Goal: Find specific page/section: Find specific page/section

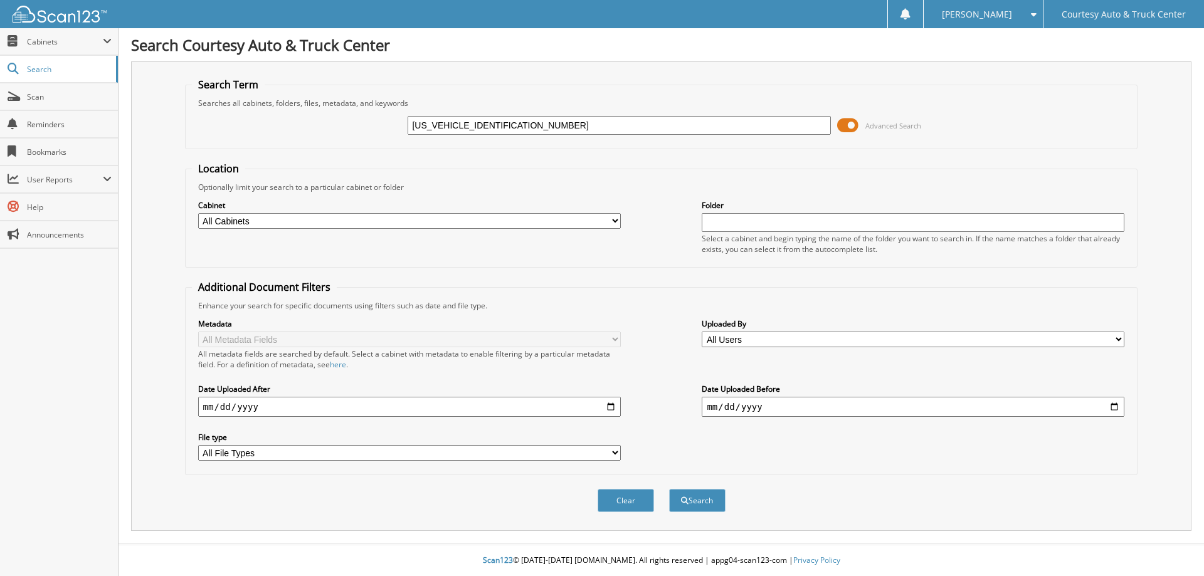
type input "[US_VEHICLE_IDENTIFICATION_NUMBER]"
click at [669, 489] on button "Search" at bounding box center [697, 500] width 56 height 23
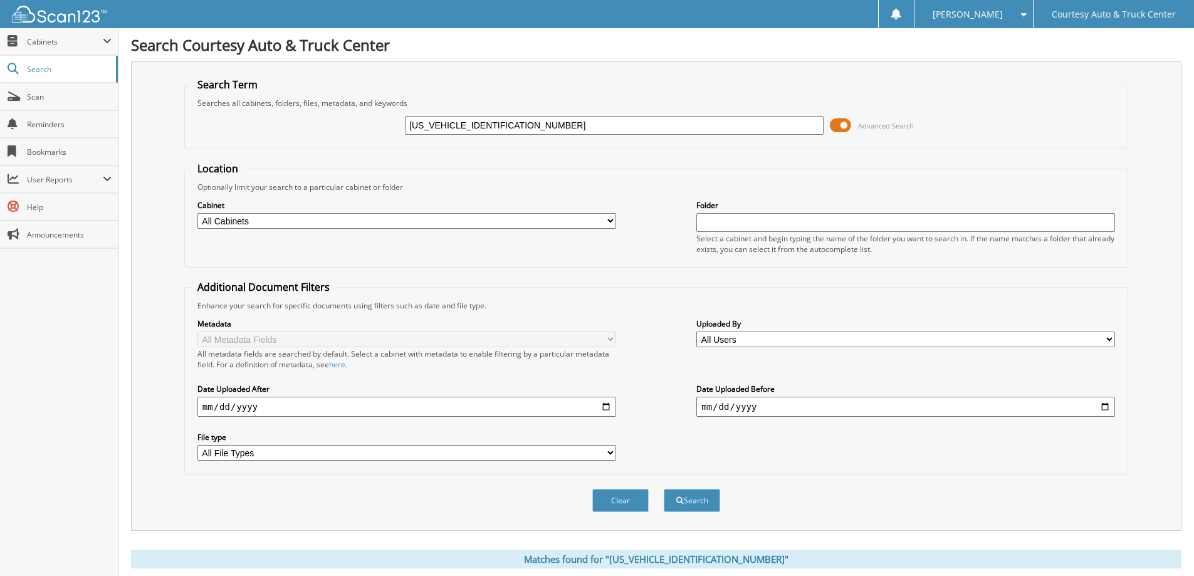
click at [885, 127] on span "Advanced Search" at bounding box center [886, 125] width 56 height 9
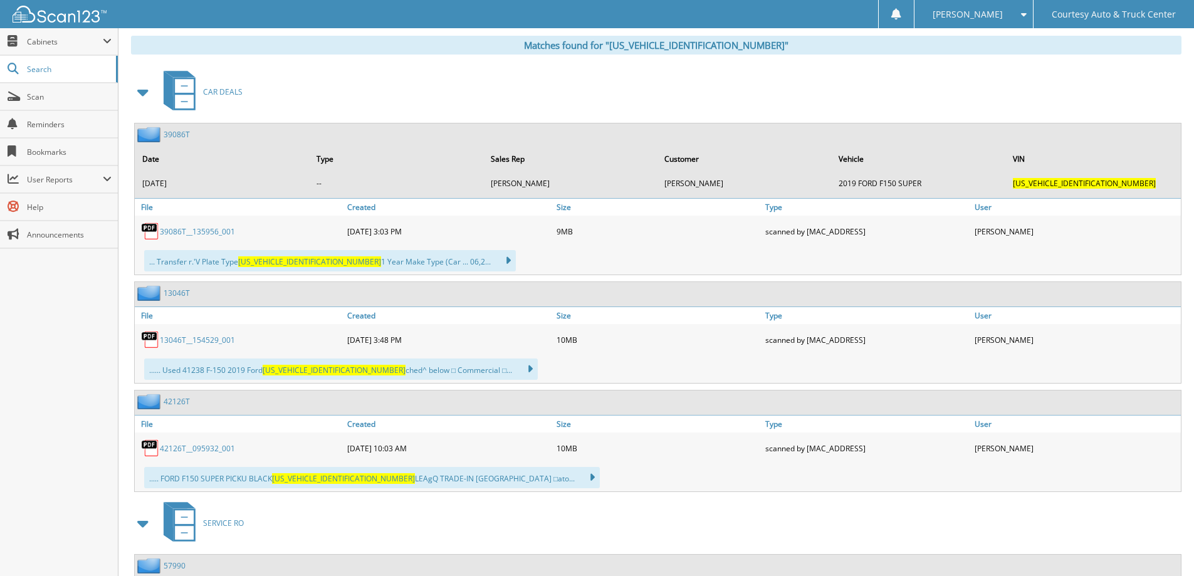
scroll to position [125, 0]
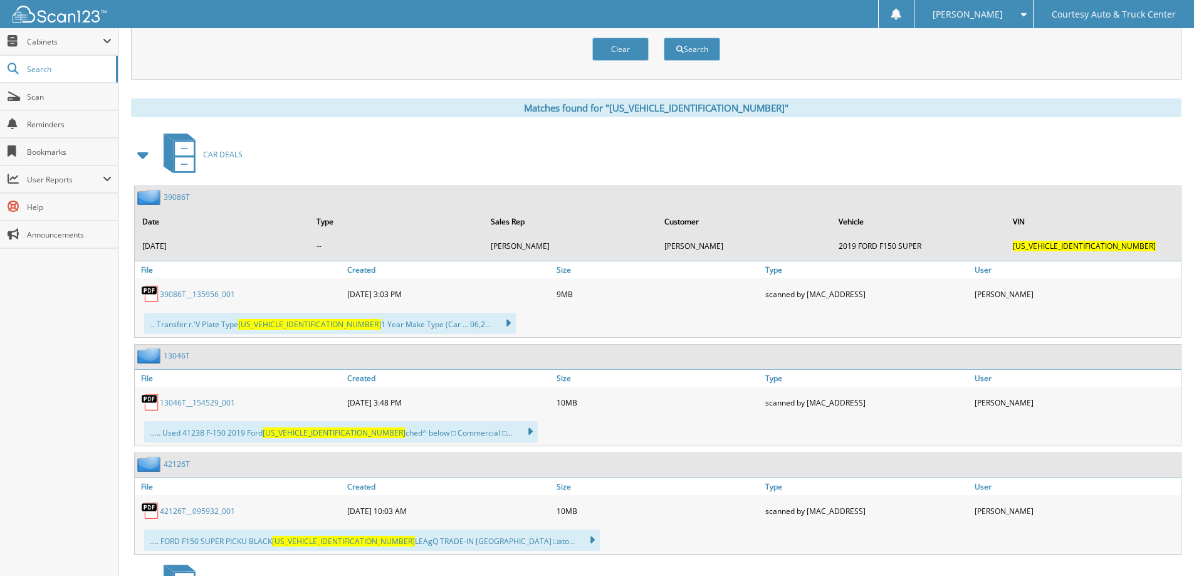
click at [194, 403] on link "13046T__154529_001" at bounding box center [197, 402] width 75 height 11
